Goal: Information Seeking & Learning: Find specific fact

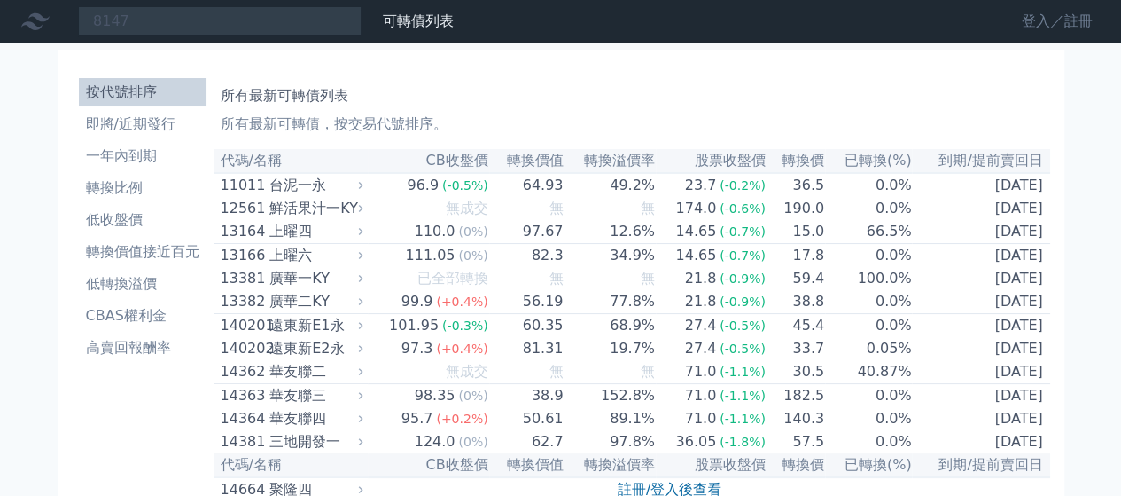
click at [1032, 22] on link "登入／註冊" at bounding box center [1057, 21] width 99 height 28
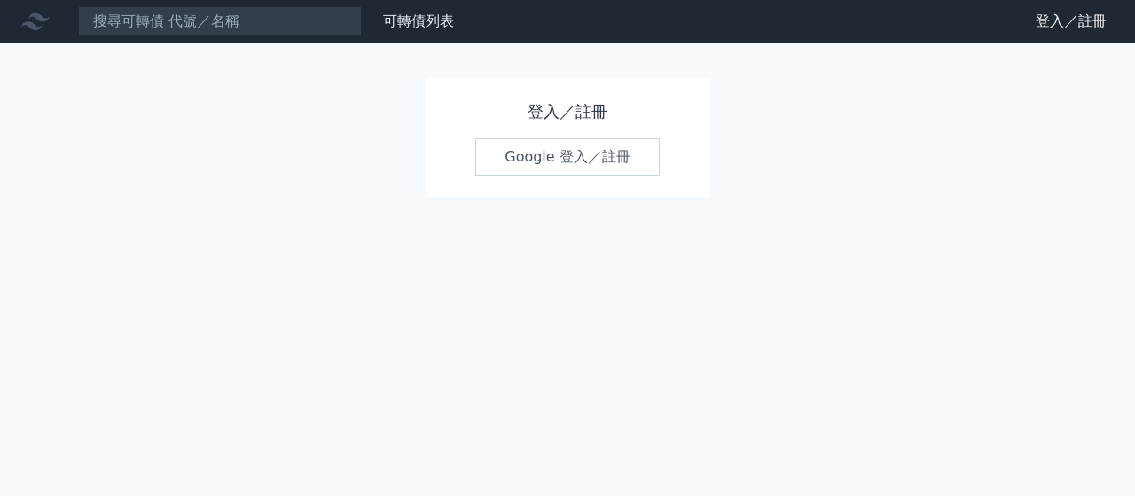
click at [567, 159] on link "Google 登入／註冊" at bounding box center [567, 156] width 184 height 37
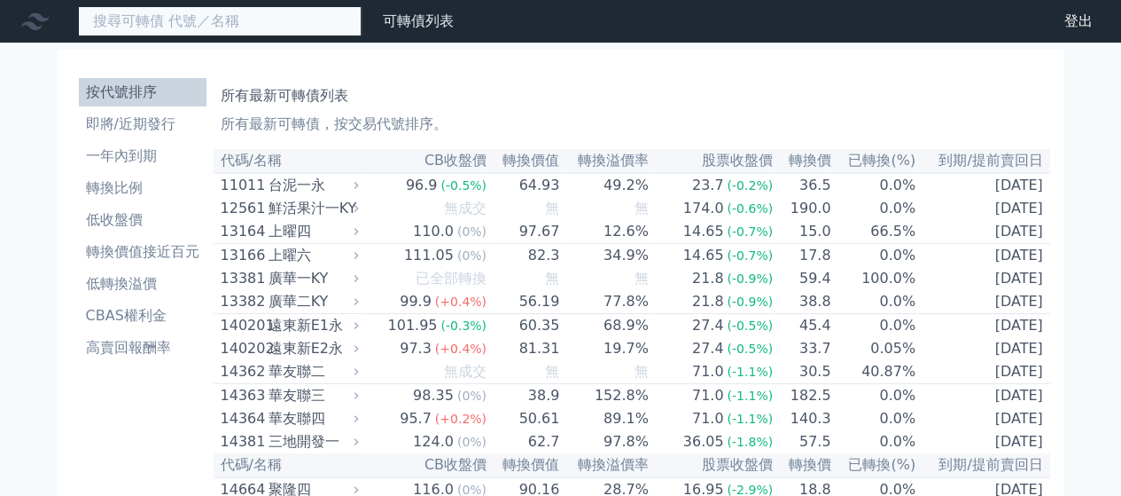
click at [176, 27] on input at bounding box center [220, 21] width 284 height 30
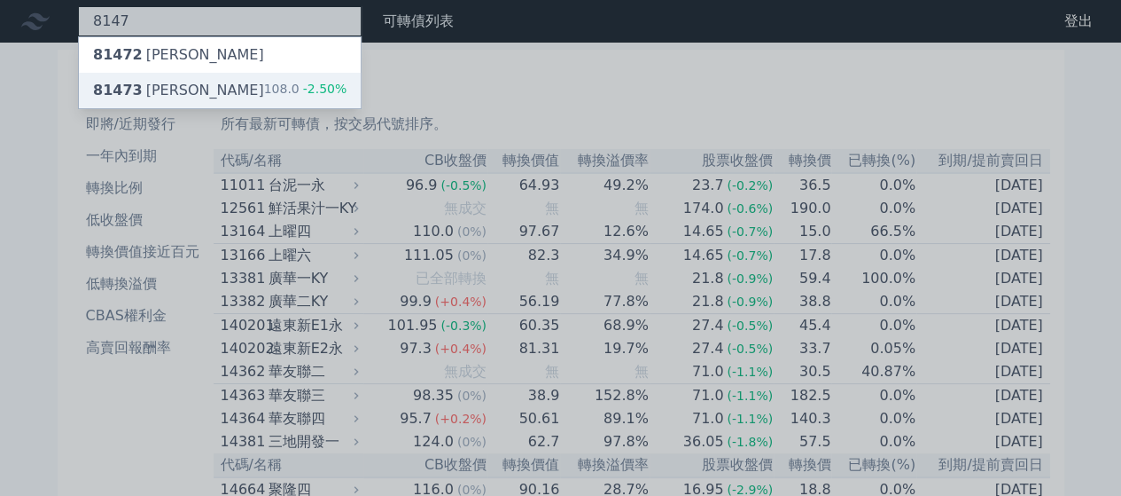
type input "8147"
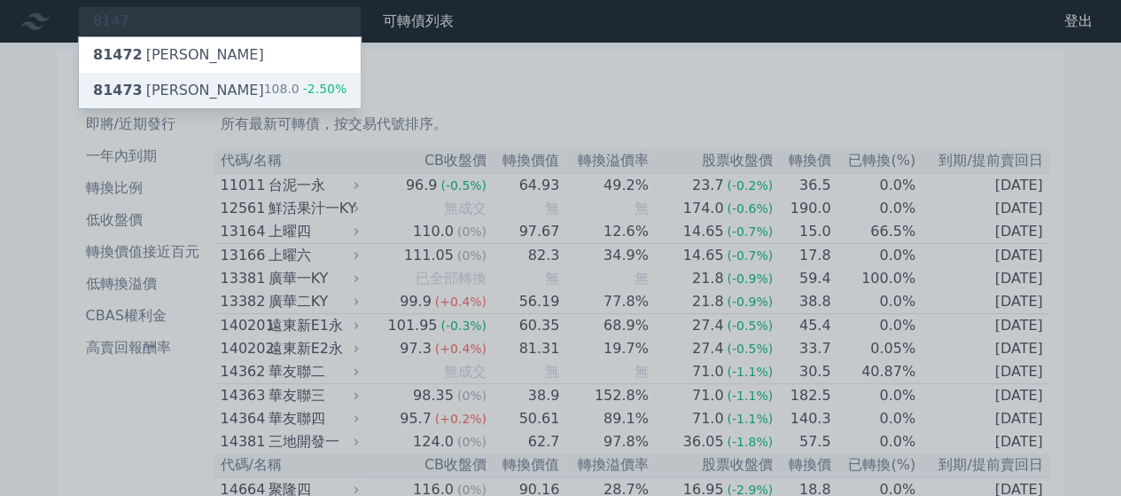
click at [172, 97] on div "81473 正淩三" at bounding box center [178, 90] width 171 height 21
